Goal: Task Accomplishment & Management: Use online tool/utility

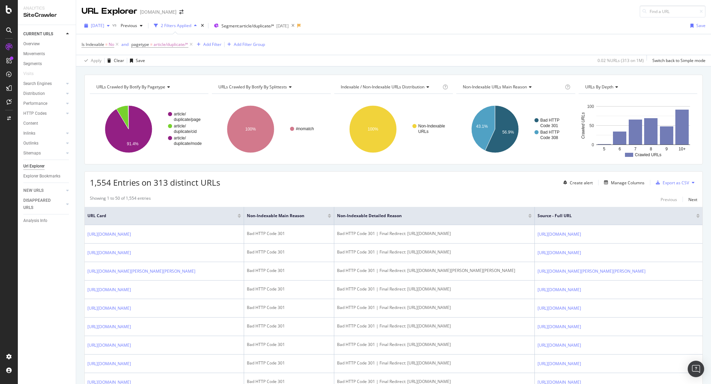
click at [112, 27] on div "button" at bounding box center [108, 26] width 8 height 4
click at [118, 53] on div "[DATE]" at bounding box center [110, 50] width 37 height 6
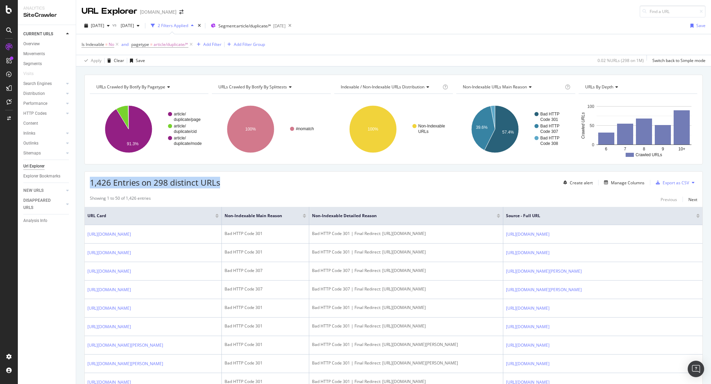
drag, startPoint x: 229, startPoint y: 186, endPoint x: 92, endPoint y: 184, distance: 137.5
click at [92, 184] on div "1,426 Entries on 298 distinct URLs Create alert Manage Columns Export as CSV" at bounding box center [394, 180] width 618 height 17
copy span "1,426 Entries on 298 distinct URLs"
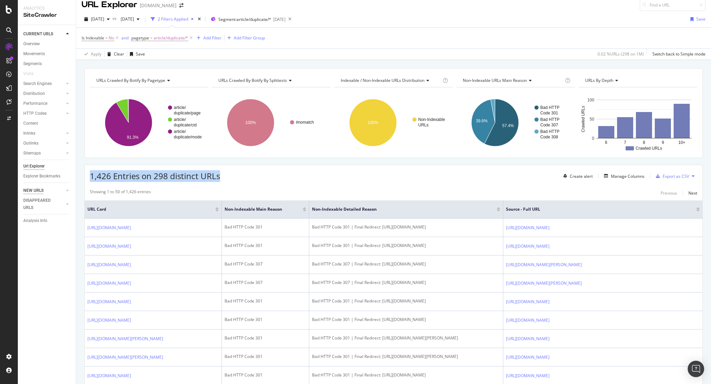
click at [33, 192] on div "NEW URLS" at bounding box center [33, 190] width 20 height 7
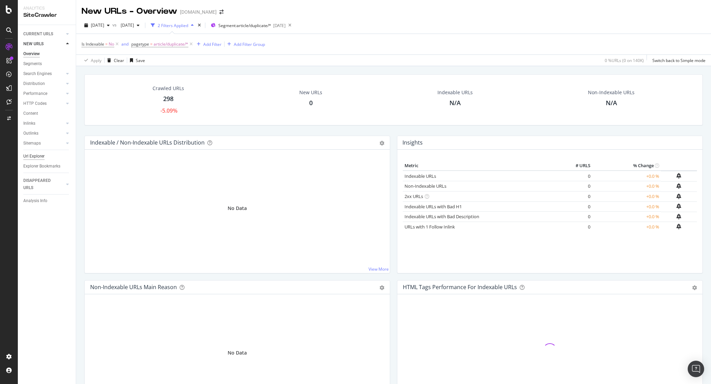
click at [39, 158] on div "Url Explorer" at bounding box center [33, 156] width 21 height 7
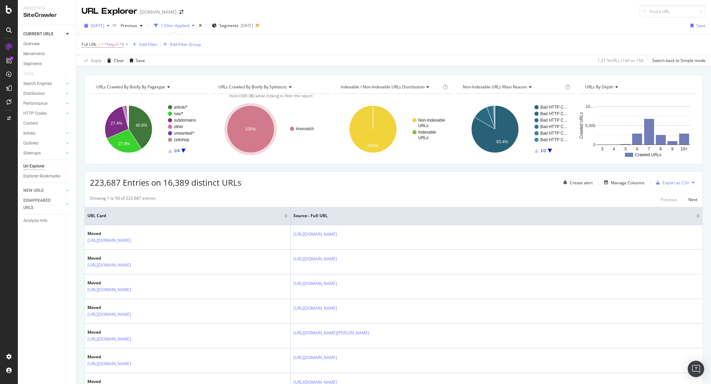
click at [112, 26] on div "button" at bounding box center [108, 26] width 8 height 4
click at [118, 48] on div "[DATE]" at bounding box center [110, 50] width 37 height 6
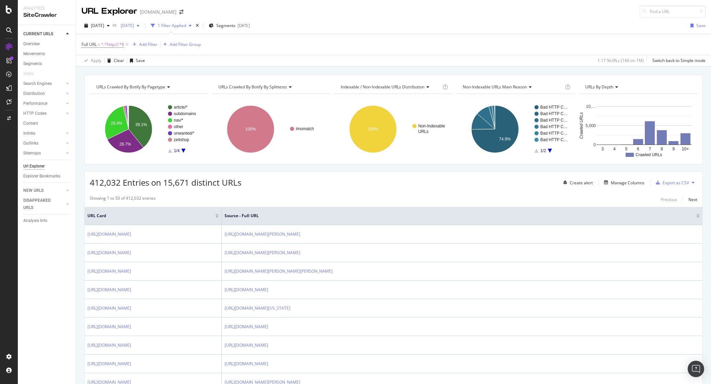
click at [134, 27] on span "[DATE]" at bounding box center [126, 26] width 16 height 6
click at [157, 60] on div "[DATE]" at bounding box center [149, 63] width 37 height 6
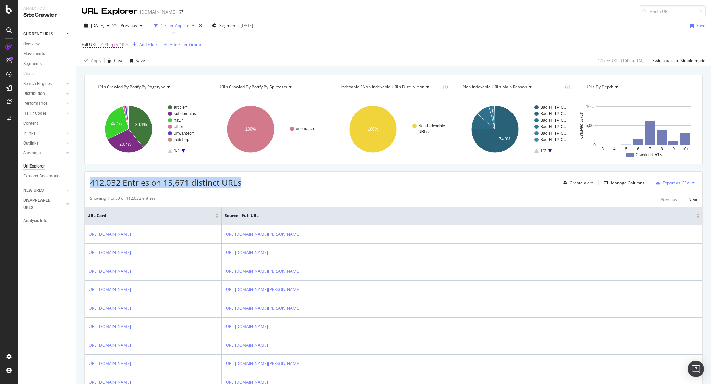
drag, startPoint x: 243, startPoint y: 184, endPoint x: 87, endPoint y: 182, distance: 155.6
click at [87, 182] on div "412,032 Entries on 15,671 distinct URLs Create alert Manage Columns Export as C…" at bounding box center [394, 180] width 618 height 17
copy span "412,032 Entries on 15,671 distinct URLs"
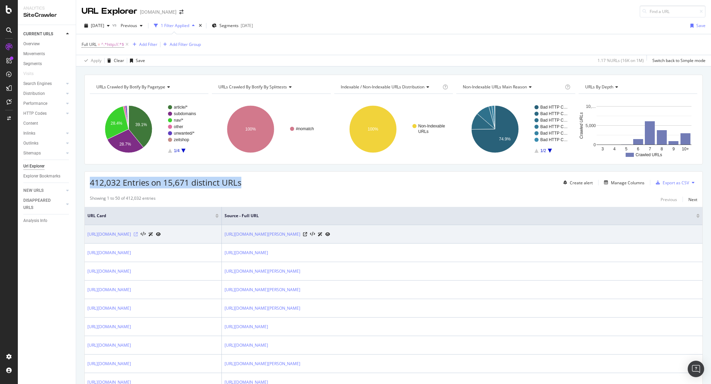
click at [136, 234] on icon at bounding box center [136, 234] width 4 height 4
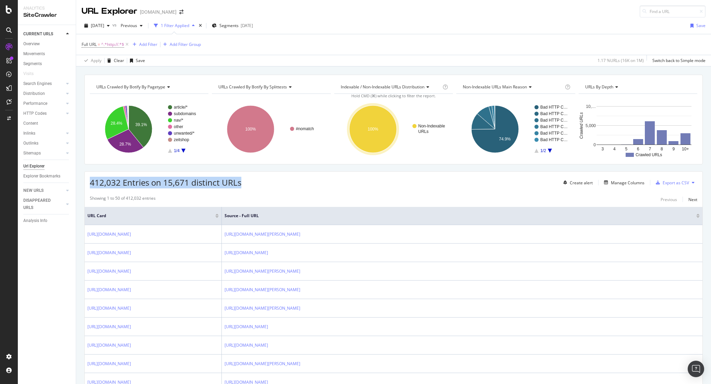
click at [286, 188] on div "412,032 Entries on 15,671 distinct URLs Create alert Manage Columns Export as C…" at bounding box center [394, 180] width 618 height 17
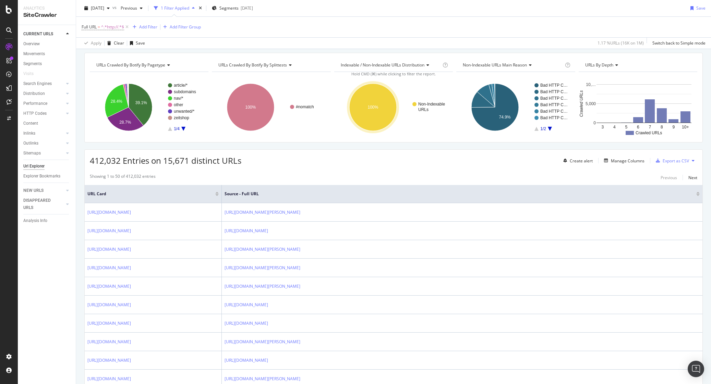
scroll to position [24, 0]
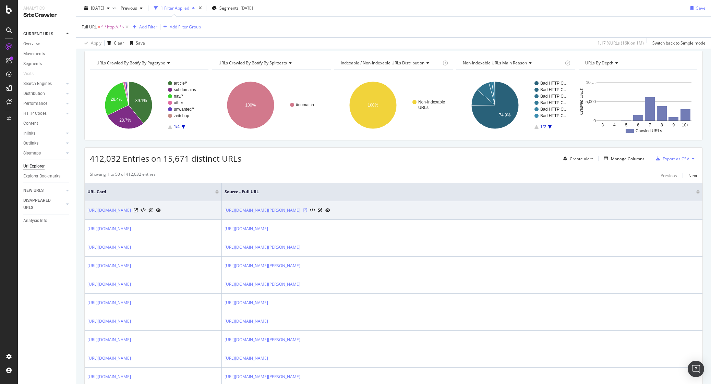
click at [307, 209] on icon at bounding box center [305, 210] width 4 height 4
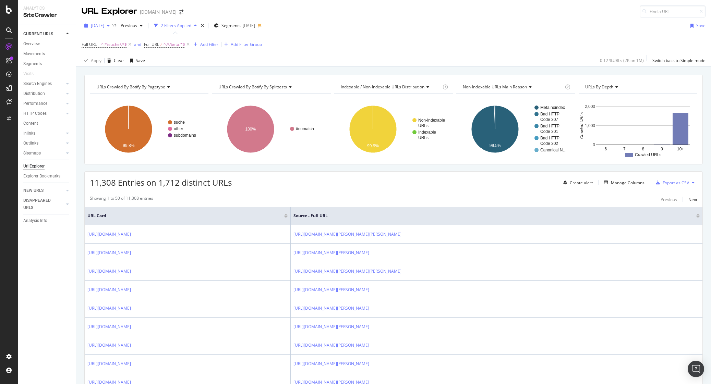
click at [104, 26] on span "[DATE]" at bounding box center [97, 26] width 13 height 6
click at [116, 47] on div "[DATE]" at bounding box center [110, 50] width 37 height 6
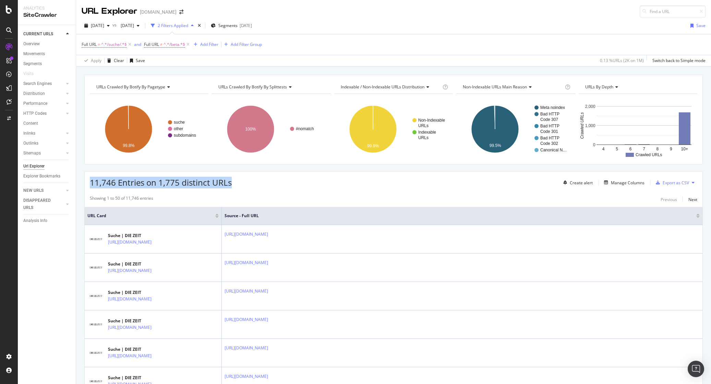
drag, startPoint x: 91, startPoint y: 183, endPoint x: 269, endPoint y: 190, distance: 177.7
copy span "11,746 Entries on 1,775 distinct URLs"
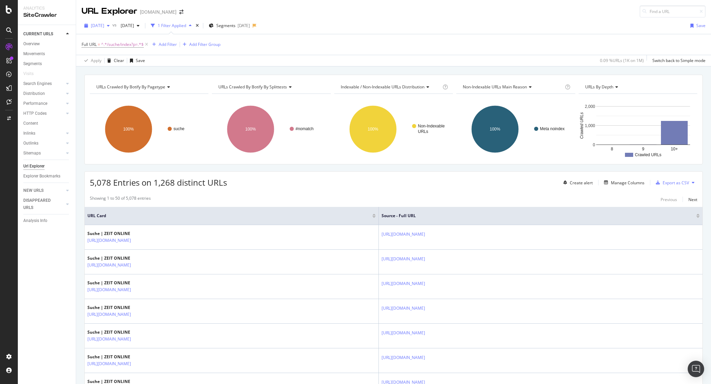
click at [104, 25] on span "[DATE]" at bounding box center [97, 26] width 13 height 6
click at [124, 50] on div "[DATE]" at bounding box center [110, 50] width 37 height 6
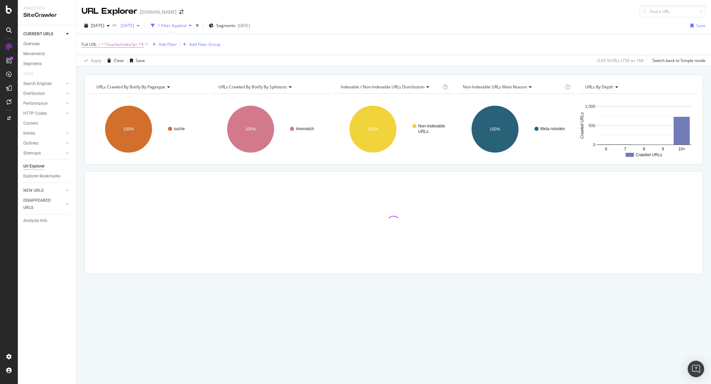
click at [134, 23] on span "[DATE]" at bounding box center [126, 26] width 16 height 6
click at [158, 62] on div "[DATE]" at bounding box center [149, 63] width 37 height 6
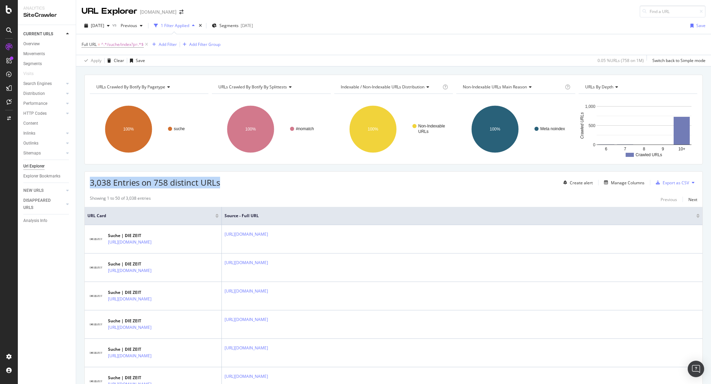
drag, startPoint x: 223, startPoint y: 184, endPoint x: 80, endPoint y: 185, distance: 143.3
copy span "3,038 Entries on 758 distinct URLs"
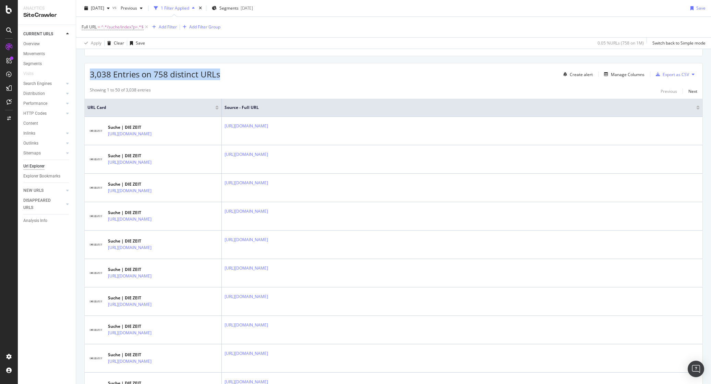
scroll to position [109, 0]
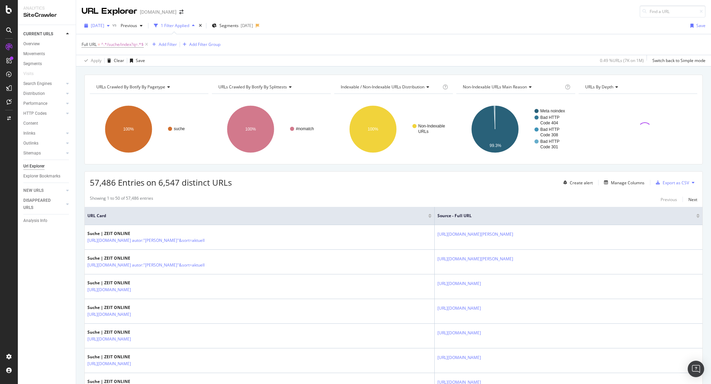
click at [104, 23] on span "[DATE]" at bounding box center [97, 26] width 13 height 6
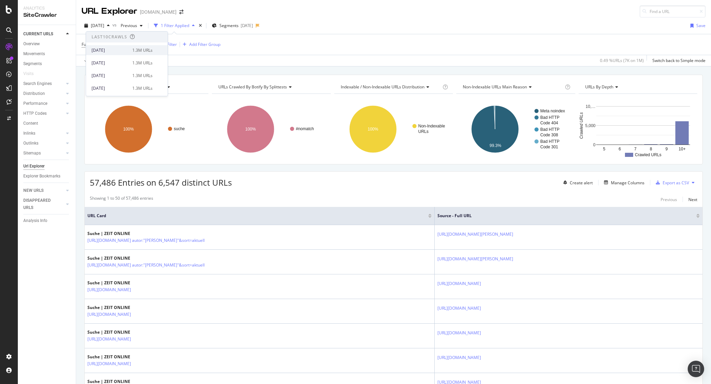
click at [118, 46] on div "2025 Oct. 7th 1.3M URLs" at bounding box center [127, 50] width 82 height 10
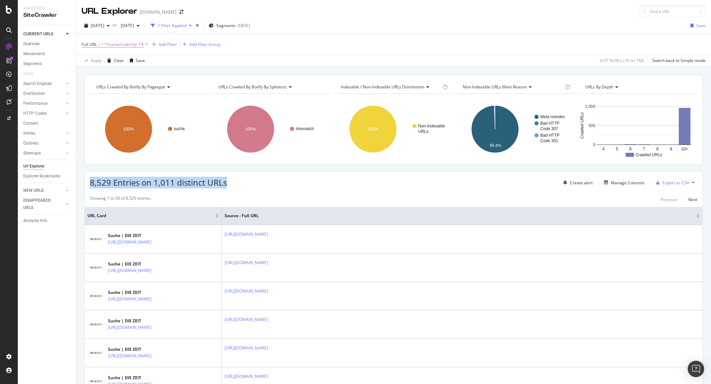
drag, startPoint x: 231, startPoint y: 184, endPoint x: 87, endPoint y: 181, distance: 144.0
click at [87, 181] on div "8,529 Entries on 1,011 distinct URLs Create alert Manage Columns Export as CSV" at bounding box center [394, 180] width 618 height 17
copy span "8,529 Entries on 1,011 distinct URLs"
click at [168, 46] on div "Add Filter" at bounding box center [168, 44] width 18 height 6
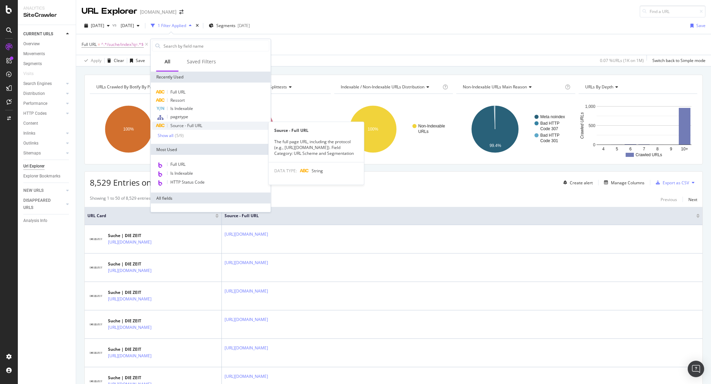
click at [200, 123] on span "Source - Full URL" at bounding box center [186, 126] width 32 height 6
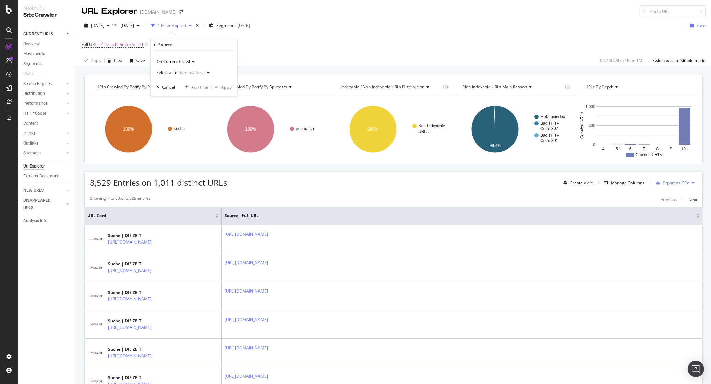
click at [194, 71] on div "(mandatory)" at bounding box center [193, 73] width 24 height 6
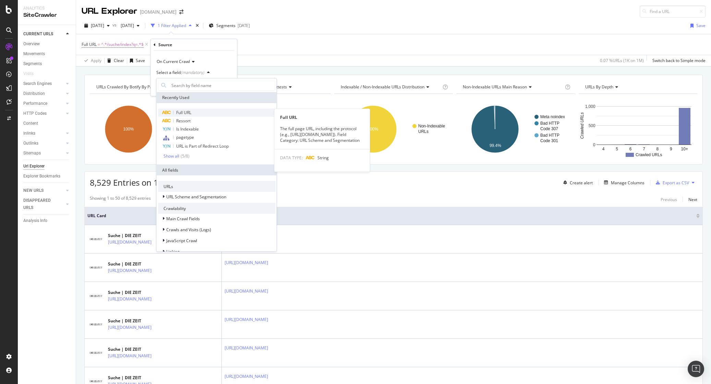
click at [190, 112] on span "Full URL" at bounding box center [183, 113] width 15 height 6
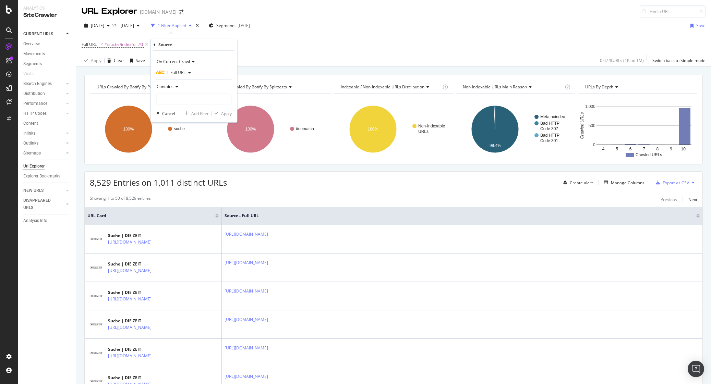
click at [171, 86] on span "Contains" at bounding box center [165, 87] width 17 height 6
click at [190, 160] on div "Doesn't contain" at bounding box center [194, 163] width 73 height 9
click at [193, 98] on input "text" at bounding box center [194, 99] width 75 height 11
type input "/suche/"
click at [224, 113] on div "Apply" at bounding box center [226, 114] width 11 height 6
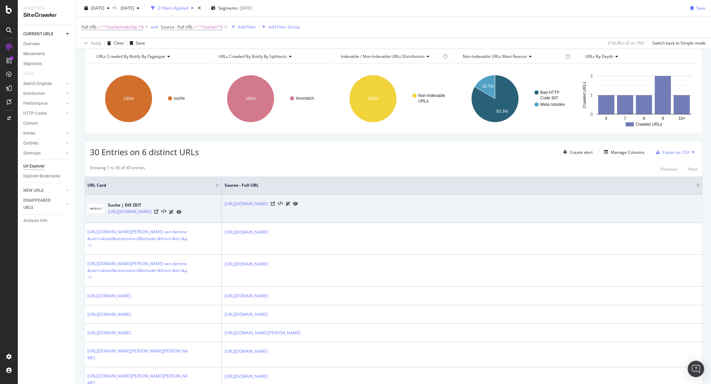
scroll to position [30, 0]
click at [275, 205] on icon at bounding box center [273, 205] width 4 height 4
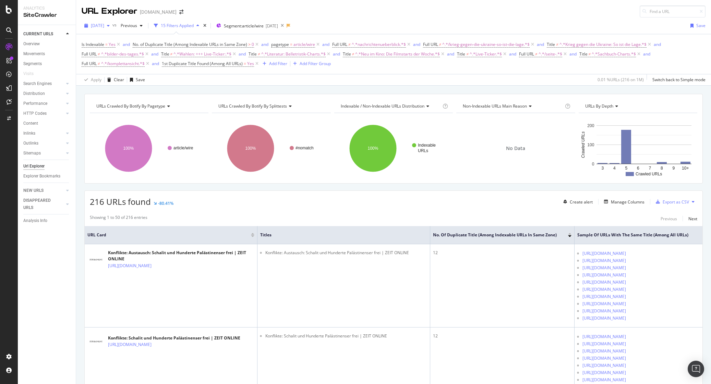
click at [104, 24] on span "[DATE]" at bounding box center [97, 26] width 13 height 6
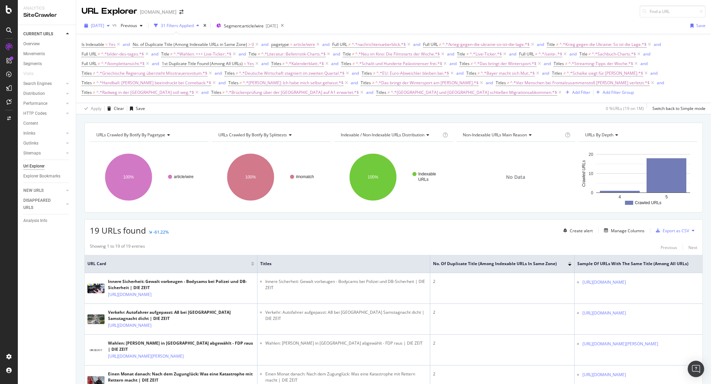
click at [104, 27] on span "[DATE]" at bounding box center [97, 26] width 13 height 6
click at [115, 52] on div "[DATE]" at bounding box center [110, 50] width 37 height 6
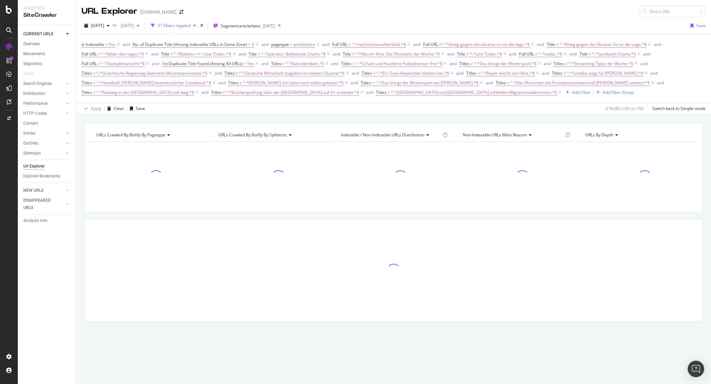
click at [134, 25] on span "[DATE]" at bounding box center [126, 26] width 16 height 6
click at [161, 61] on div "[DATE]" at bounding box center [149, 63] width 37 height 6
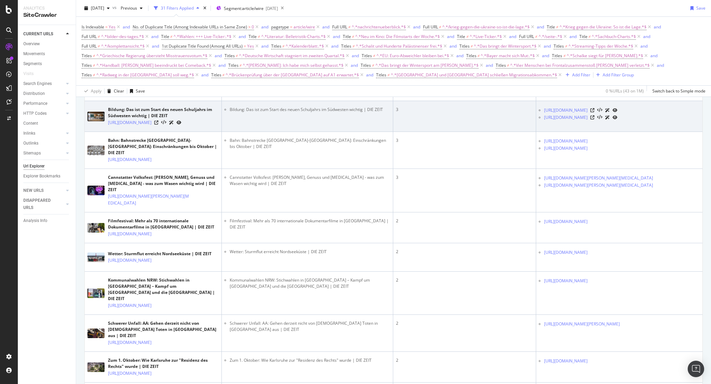
scroll to position [249, 0]
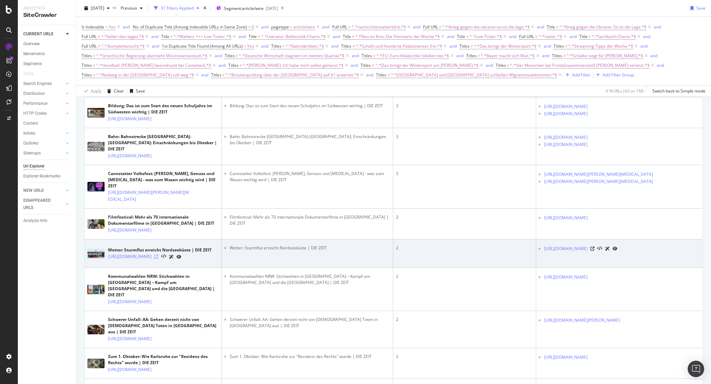
click at [158, 259] on icon at bounding box center [156, 257] width 4 height 4
click at [594, 251] on icon at bounding box center [592, 249] width 4 height 4
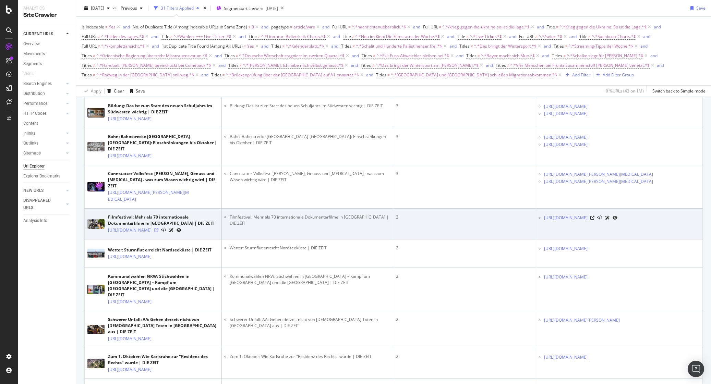
click at [158, 232] on icon at bounding box center [156, 230] width 4 height 4
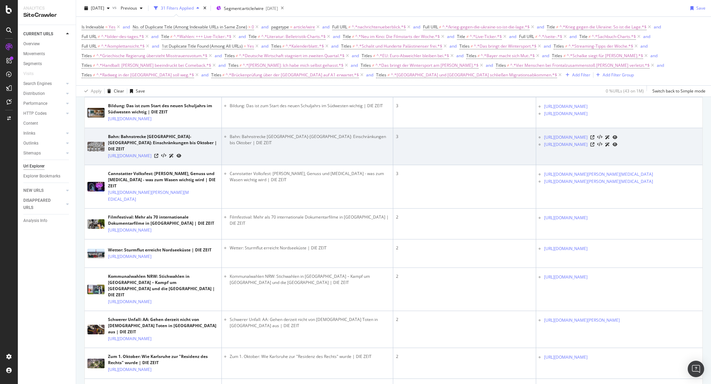
scroll to position [0, 0]
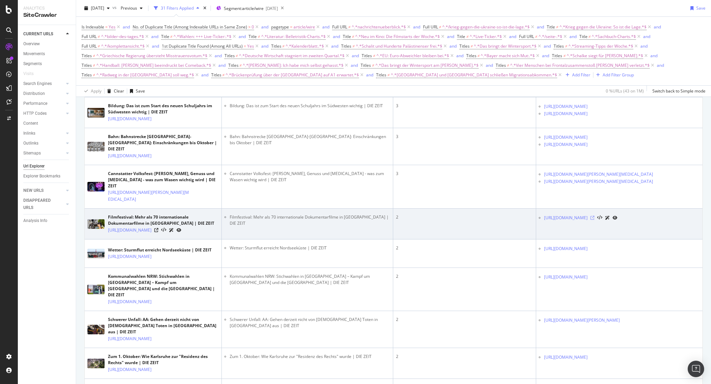
click at [594, 220] on icon at bounding box center [592, 218] width 4 height 4
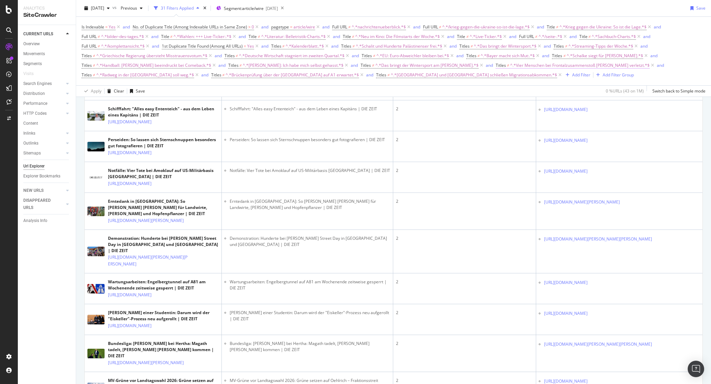
scroll to position [860, 0]
click at [572, 75] on div "Add Filter" at bounding box center [581, 75] width 18 height 6
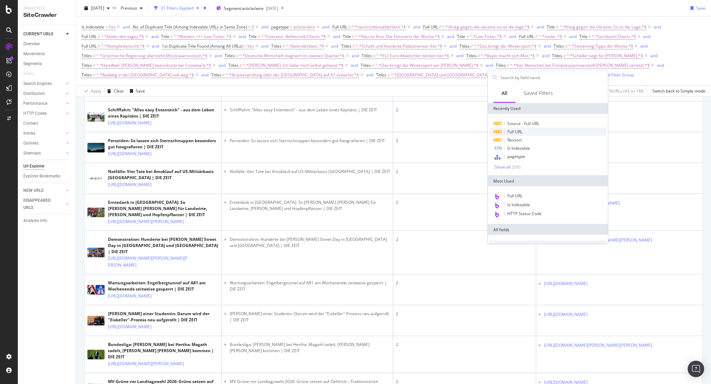
click at [528, 132] on div "Full URL" at bounding box center [547, 132] width 117 height 8
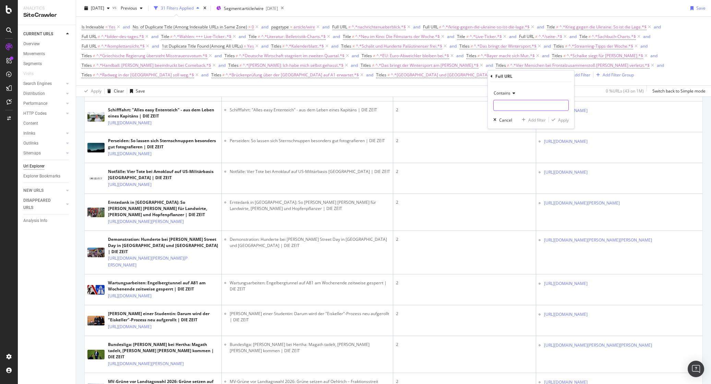
click at [512, 102] on input "text" at bounding box center [531, 105] width 75 height 11
type input "/2025-"
click at [563, 119] on div "Apply" at bounding box center [563, 120] width 11 height 6
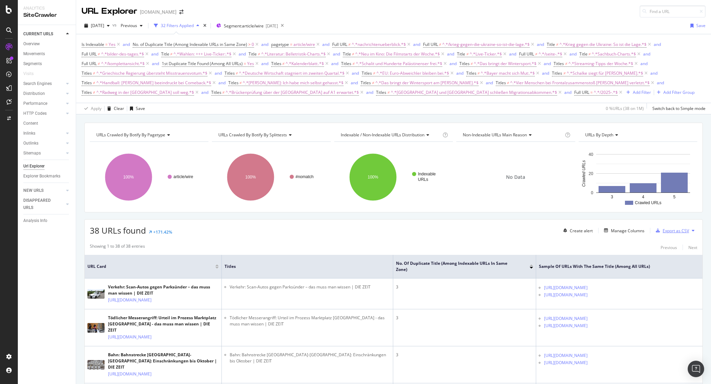
click at [674, 231] on div "Export as CSV" at bounding box center [676, 231] width 26 height 6
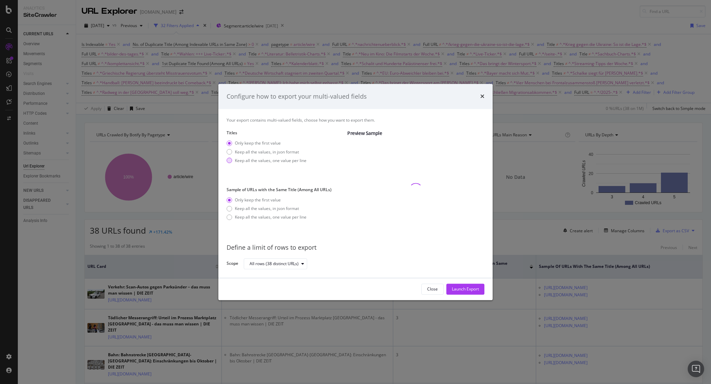
click at [236, 162] on div "Keep all the values, one value per line" at bounding box center [271, 161] width 72 height 6
click at [229, 144] on div "Only keep the first value" at bounding box center [229, 143] width 5 height 5
click at [231, 217] on div "modal" at bounding box center [229, 217] width 5 height 5
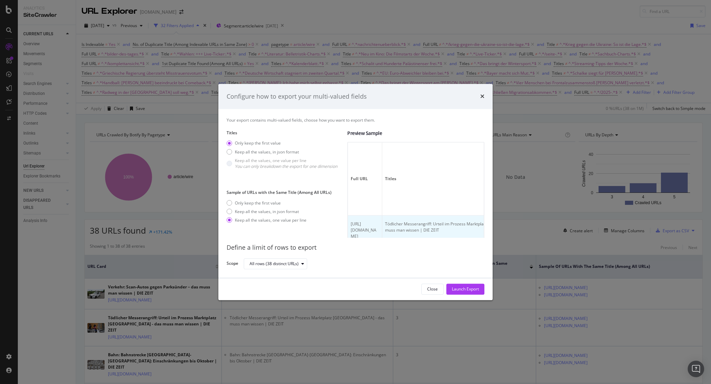
scroll to position [14, 0]
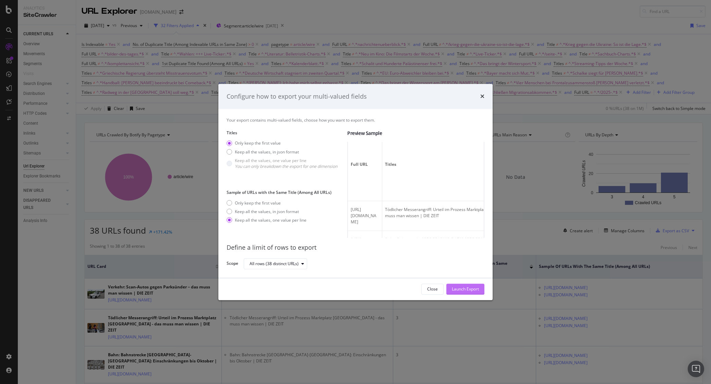
click at [456, 290] on div "Launch Export" at bounding box center [465, 290] width 27 height 6
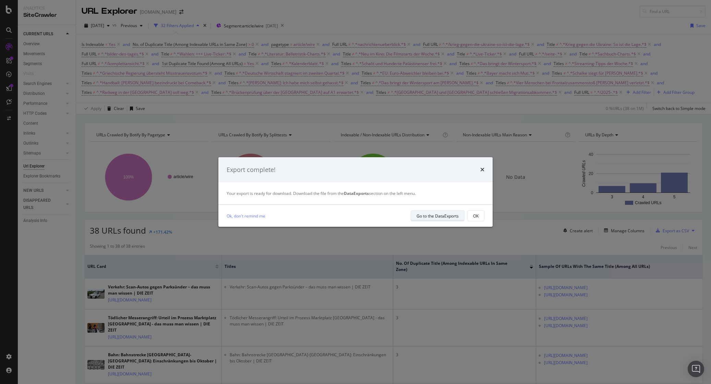
click at [438, 219] on div "Go to the DataExports" at bounding box center [437, 216] width 42 height 10
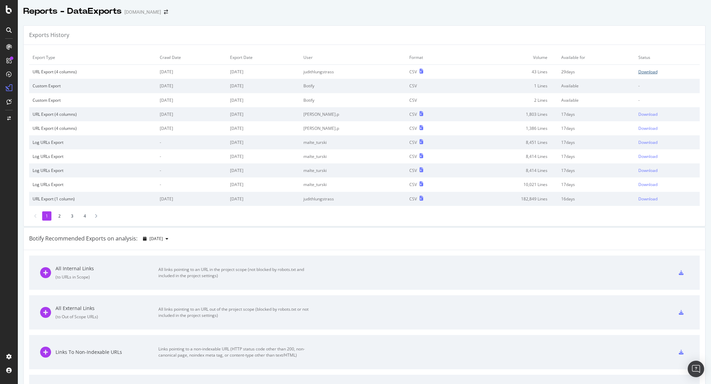
click at [641, 74] on div "Download" at bounding box center [647, 72] width 19 height 6
